Goal: Navigation & Orientation: Go to known website

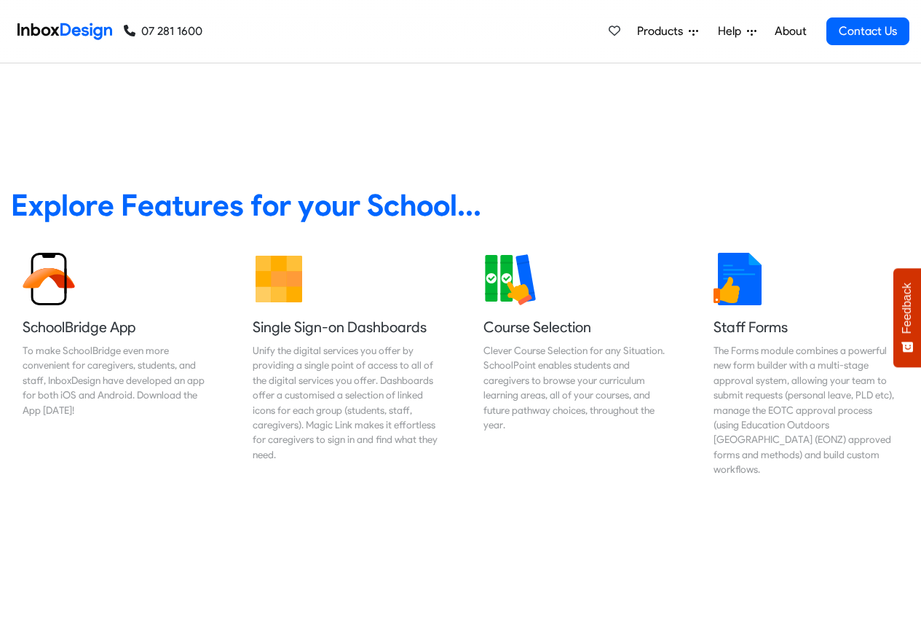
scroll to position [524, 0]
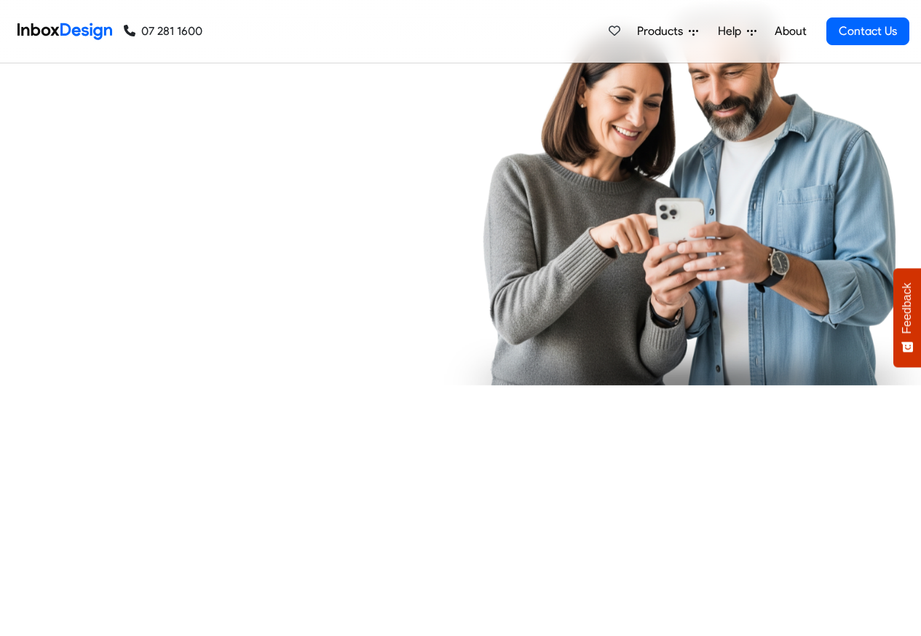
checkbox input "true"
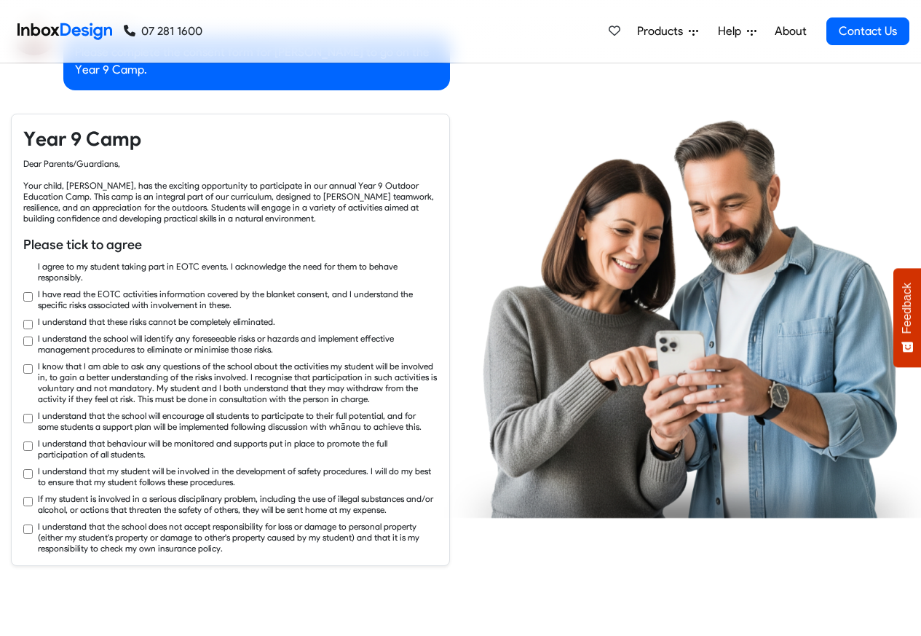
checkbox input "true"
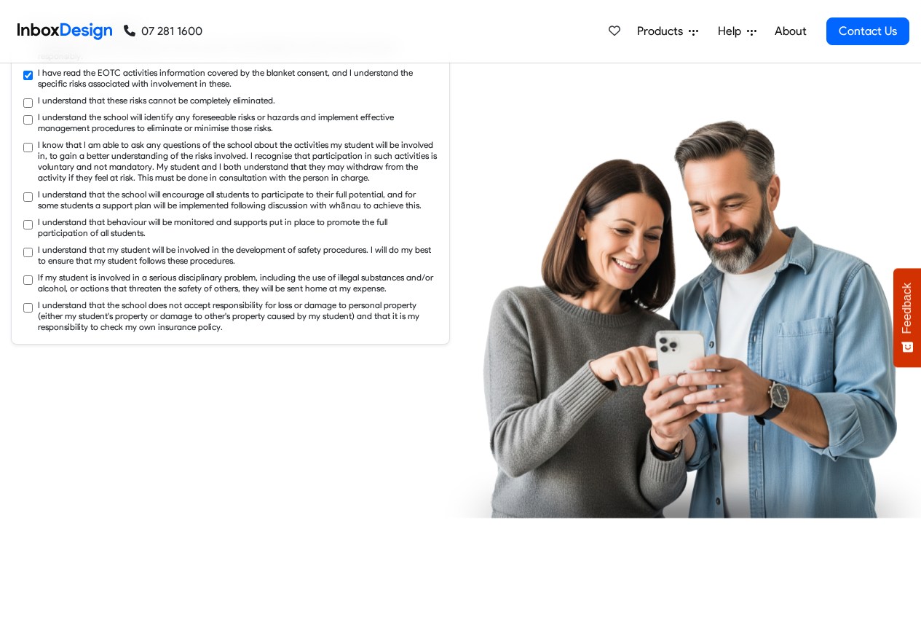
checkbox input "true"
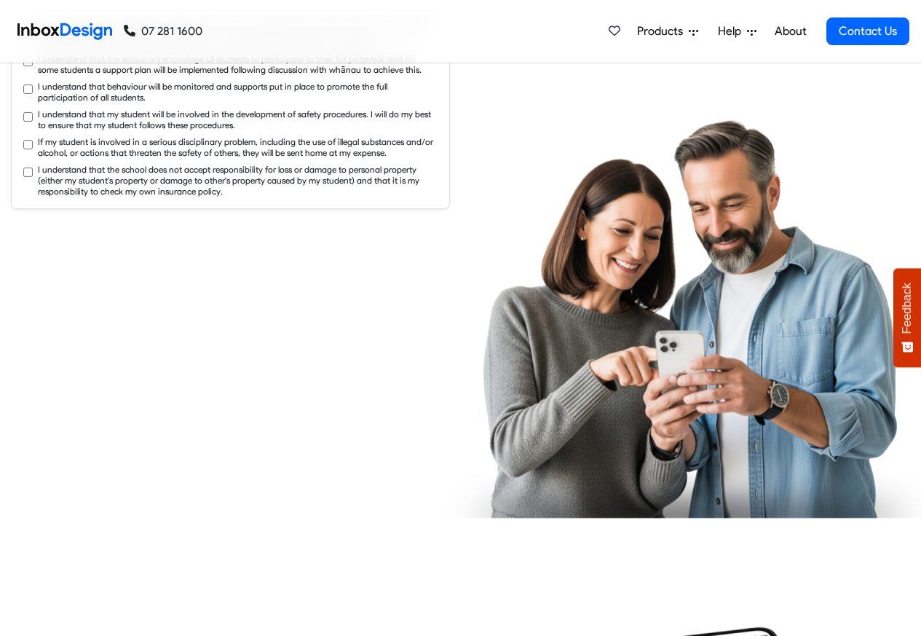
checkbox input "true"
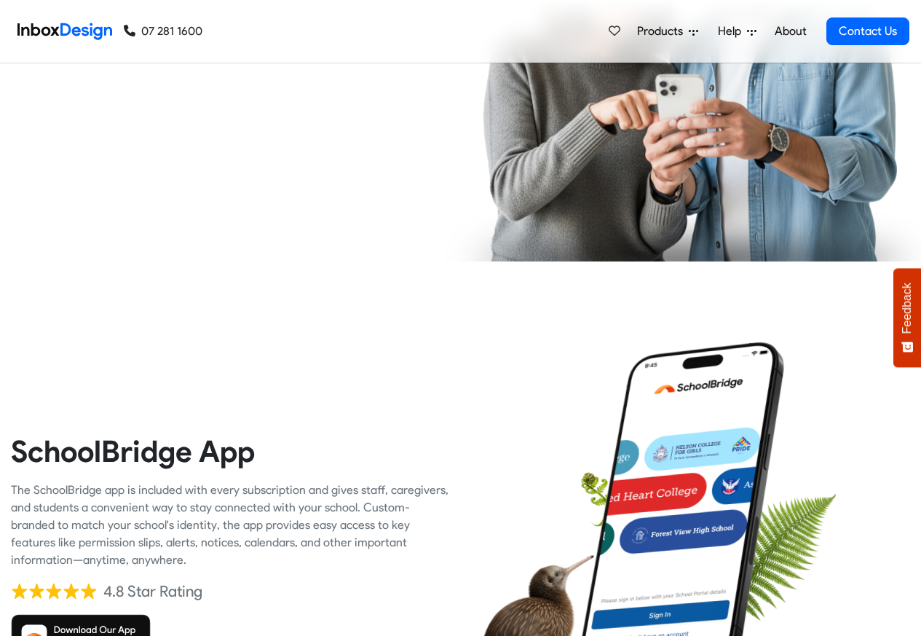
checkbox input "true"
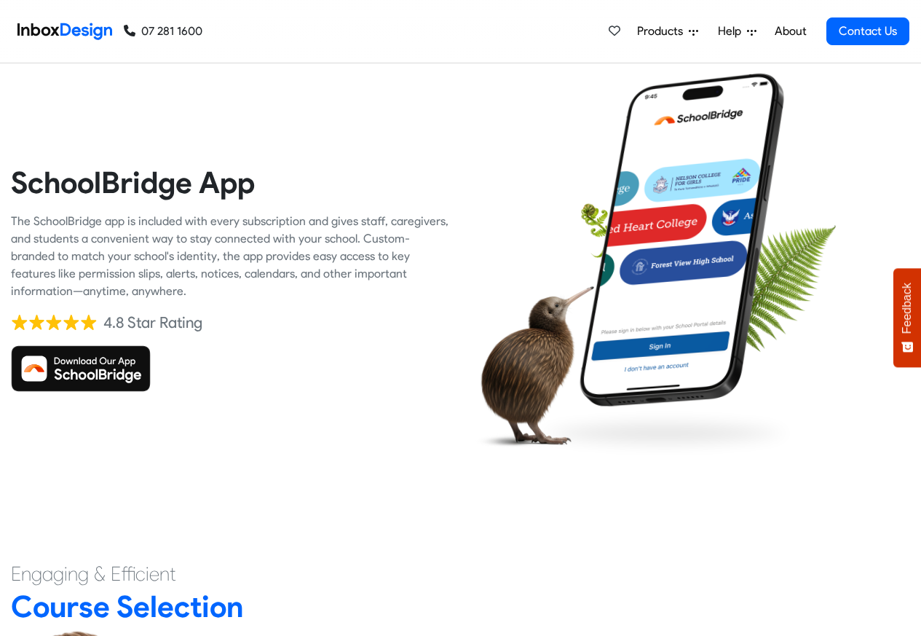
checkbox input "true"
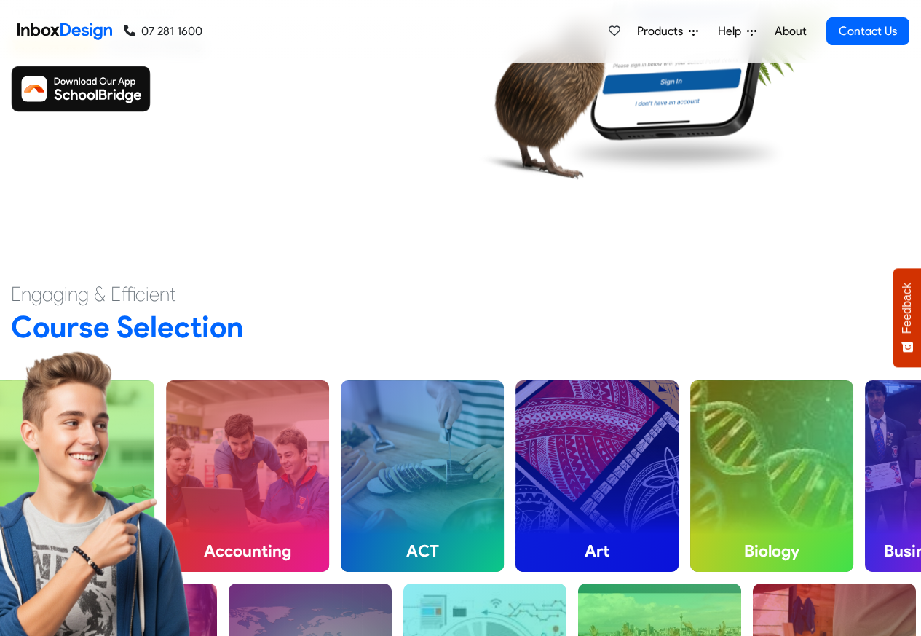
checkbox input "true"
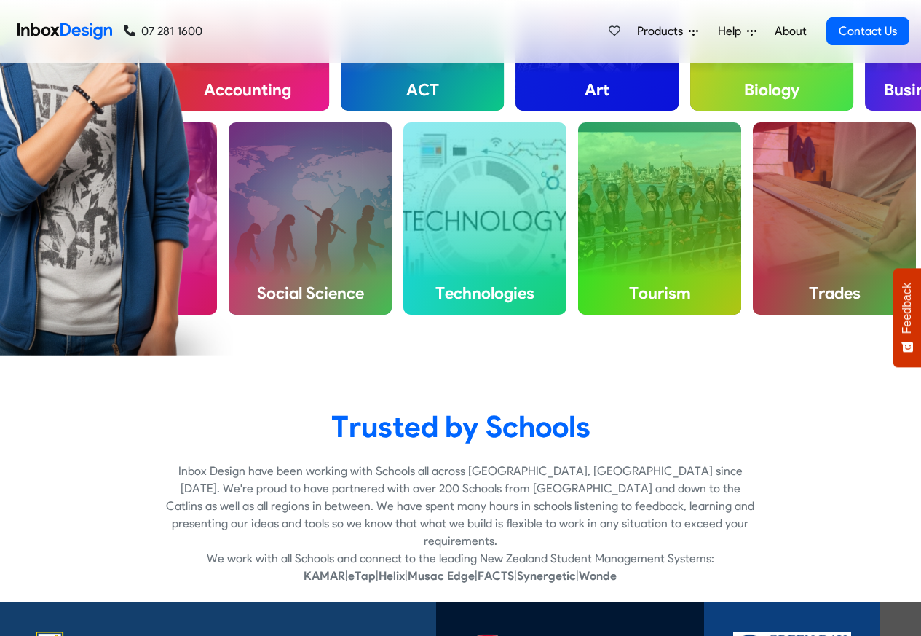
checkbox input "true"
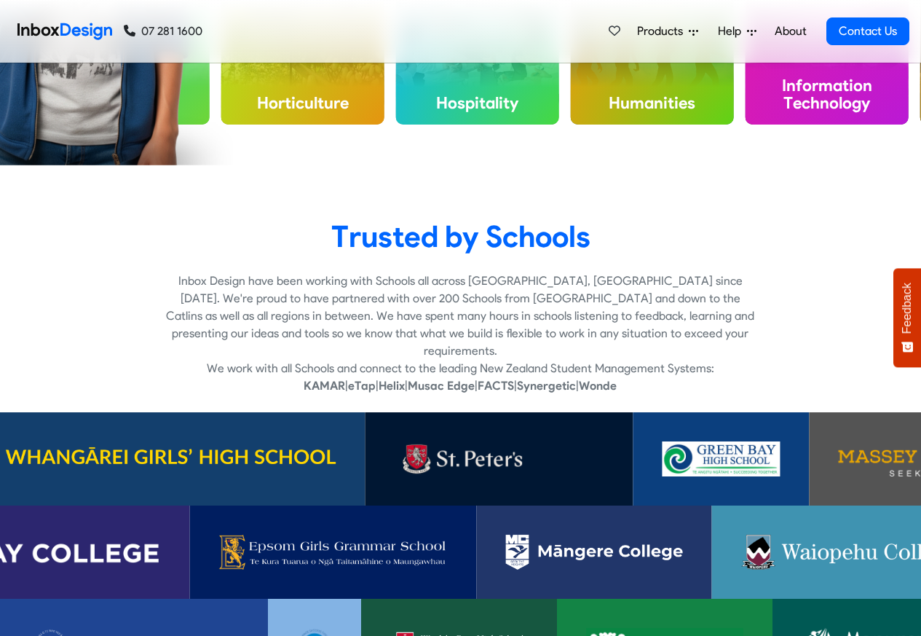
checkbox input "true"
